Goal: Task Accomplishment & Management: Manage account settings

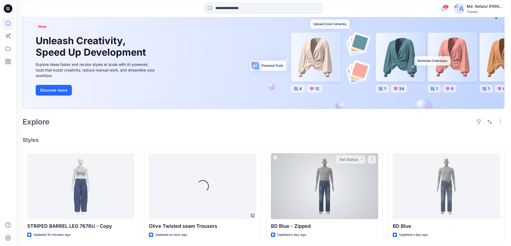
scroll to position [80, 0]
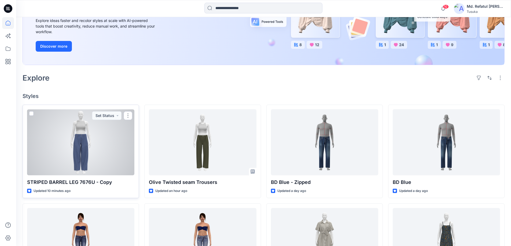
click at [52, 151] on div at bounding box center [80, 142] width 107 height 66
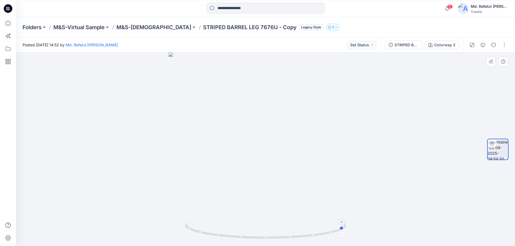
drag, startPoint x: 310, startPoint y: 238, endPoint x: 228, endPoint y: 231, distance: 82.3
click at [228, 231] on icon at bounding box center [266, 230] width 162 height 20
click at [11, 24] on icon at bounding box center [8, 23] width 12 height 12
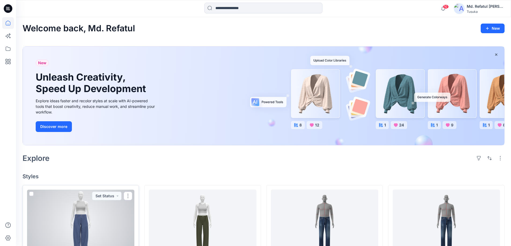
click at [128, 191] on div at bounding box center [80, 223] width 107 height 66
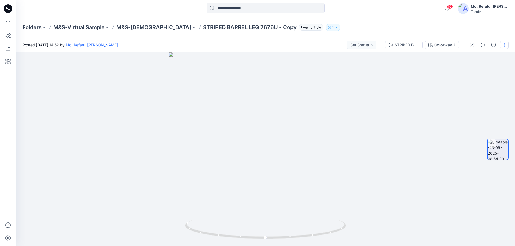
click at [504, 47] on button "button" at bounding box center [504, 45] width 9 height 9
click at [471, 58] on p "Edit" at bounding box center [469, 58] width 7 height 6
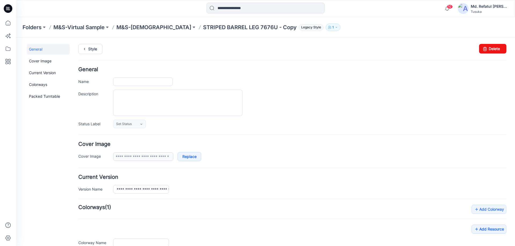
type input "**********"
drag, startPoint x: 295, startPoint y: 63, endPoint x: 487, endPoint y: 51, distance: 192.5
click at [487, 51] on link "Delete" at bounding box center [492, 49] width 27 height 10
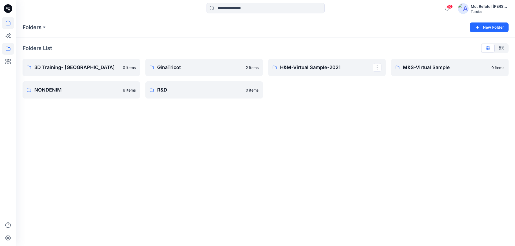
click at [10, 21] on icon at bounding box center [8, 23] width 12 height 12
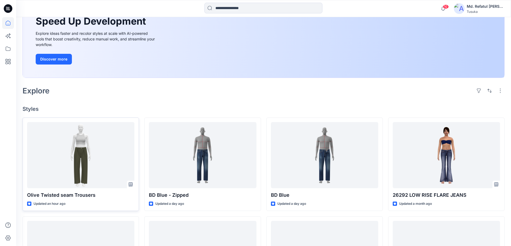
scroll to position [80, 0]
